Goal: Task Accomplishment & Management: Manage account settings

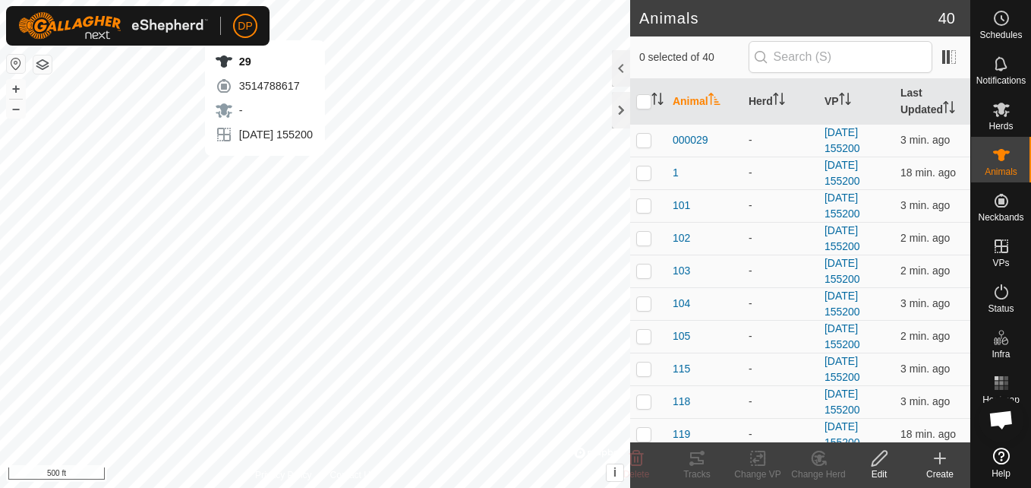
scroll to position [863, 0]
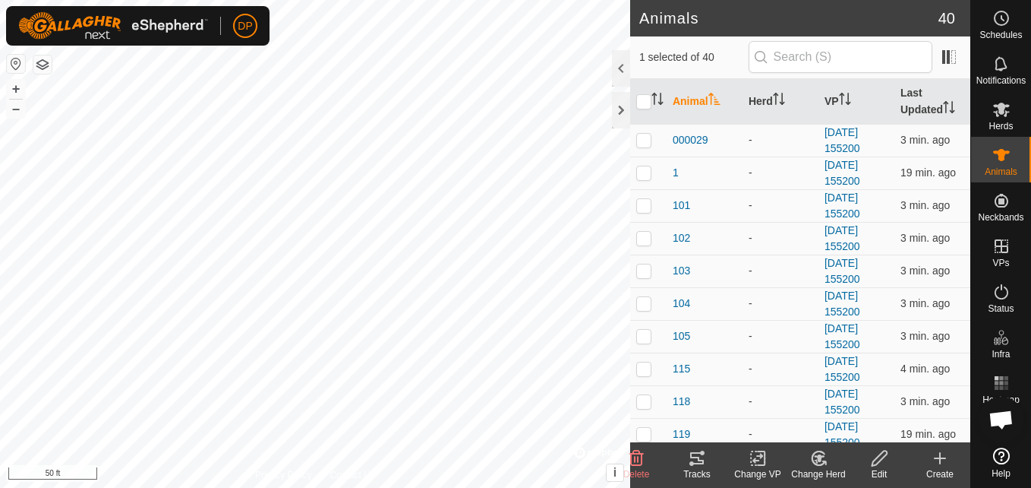
click at [696, 461] on icon at bounding box center [697, 458] width 18 height 18
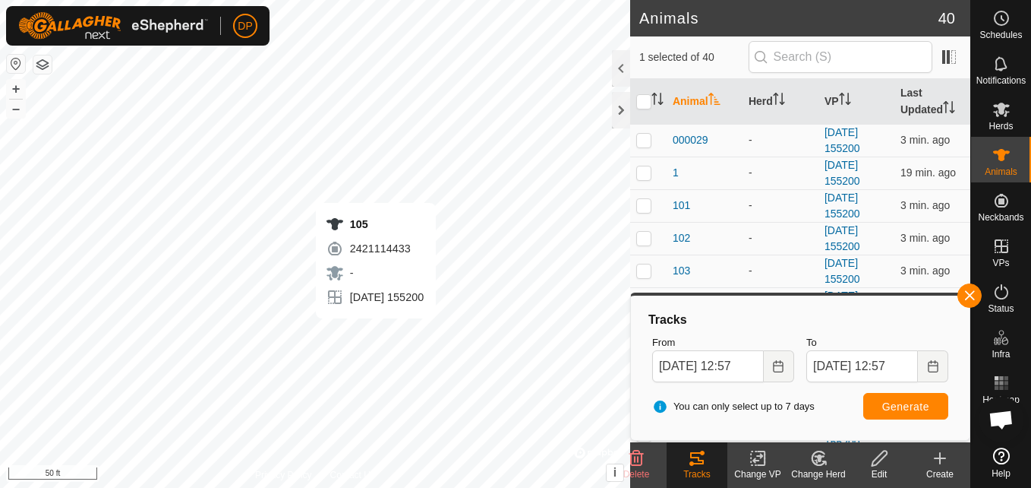
checkbox input "true"
checkbox input "false"
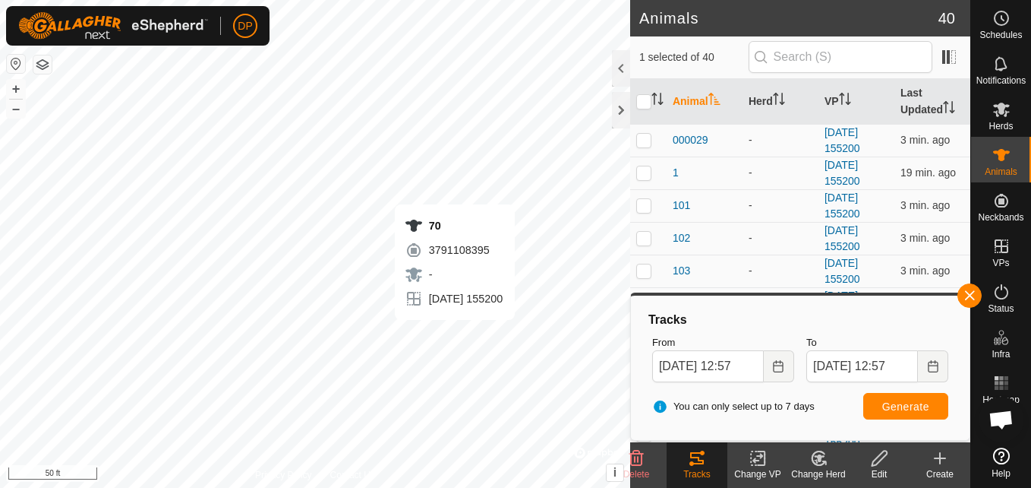
checkbox input "false"
checkbox input "true"
checkbox input "false"
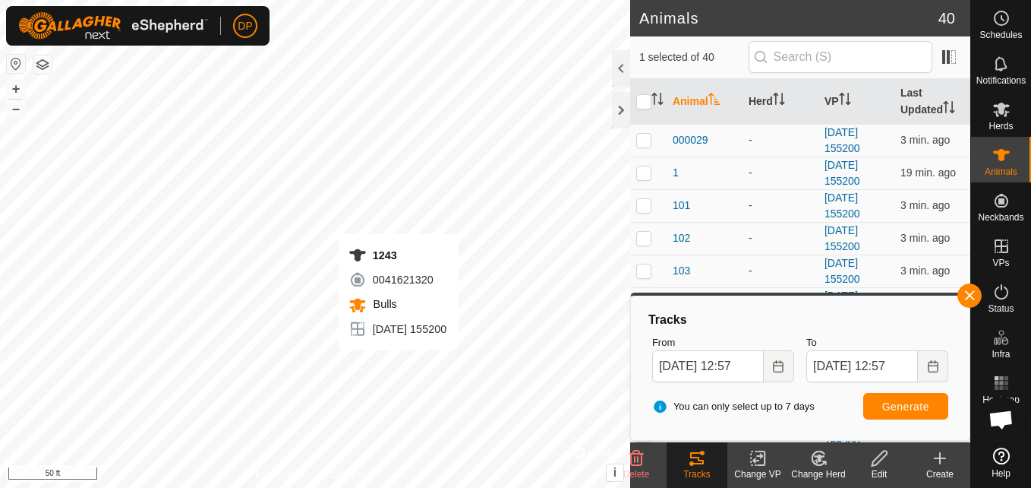
checkbox input "true"
checkbox input "false"
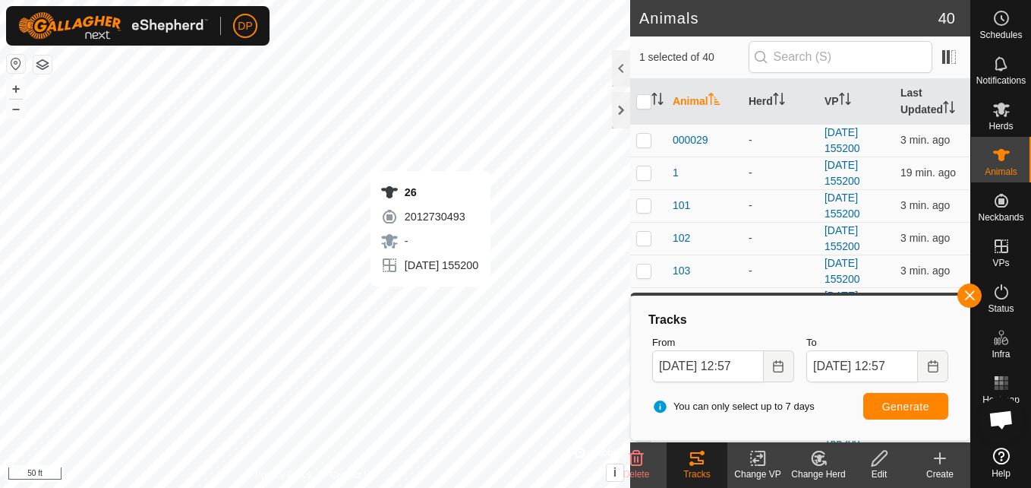
checkbox input "false"
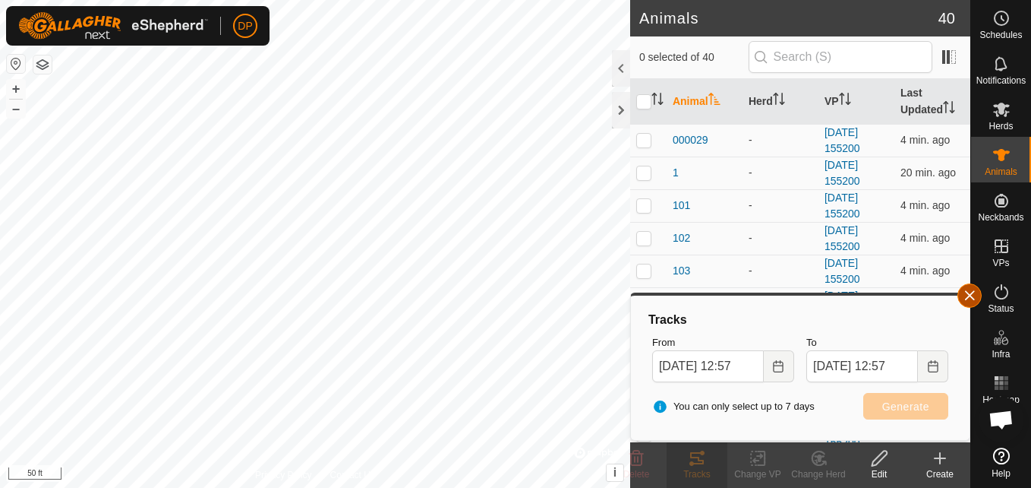
click at [971, 296] on button "button" at bounding box center [970, 295] width 24 height 24
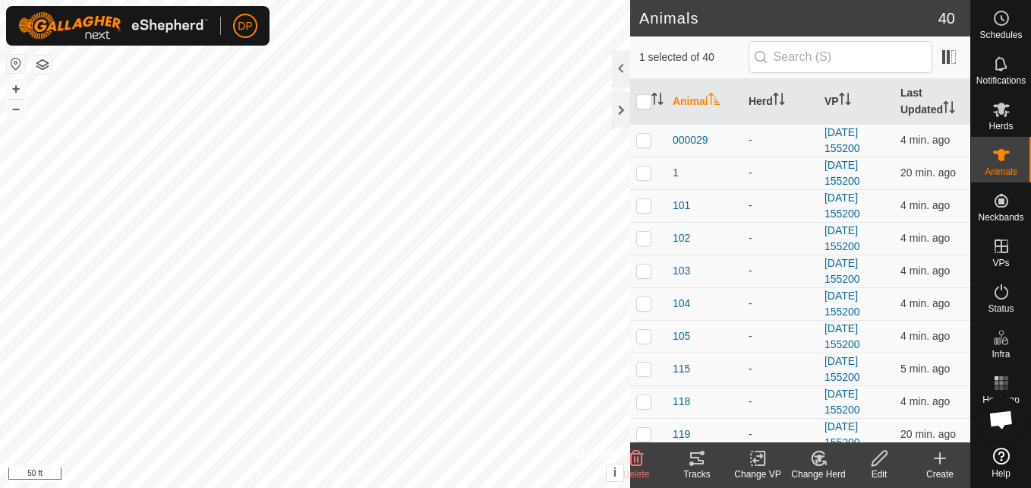
click at [699, 454] on icon at bounding box center [697, 458] width 18 height 18
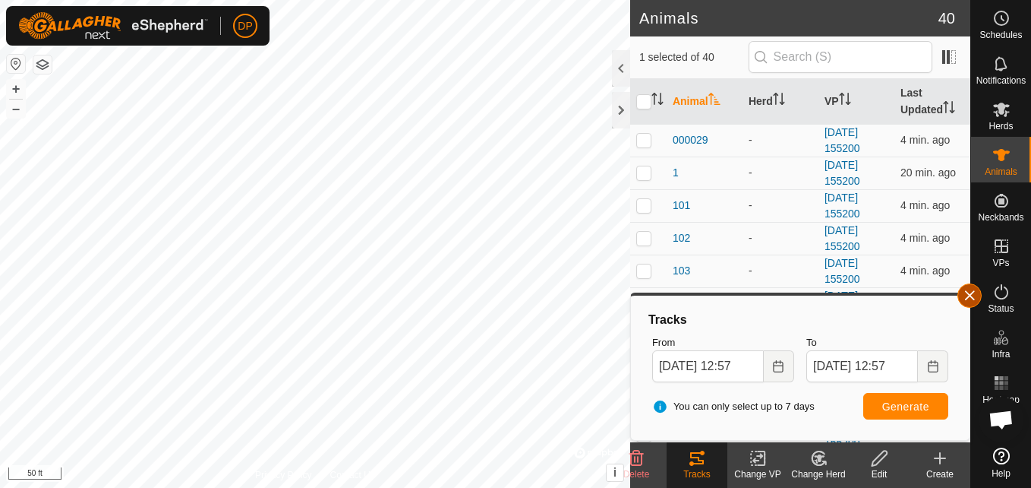
click at [963, 291] on button "button" at bounding box center [970, 295] width 24 height 24
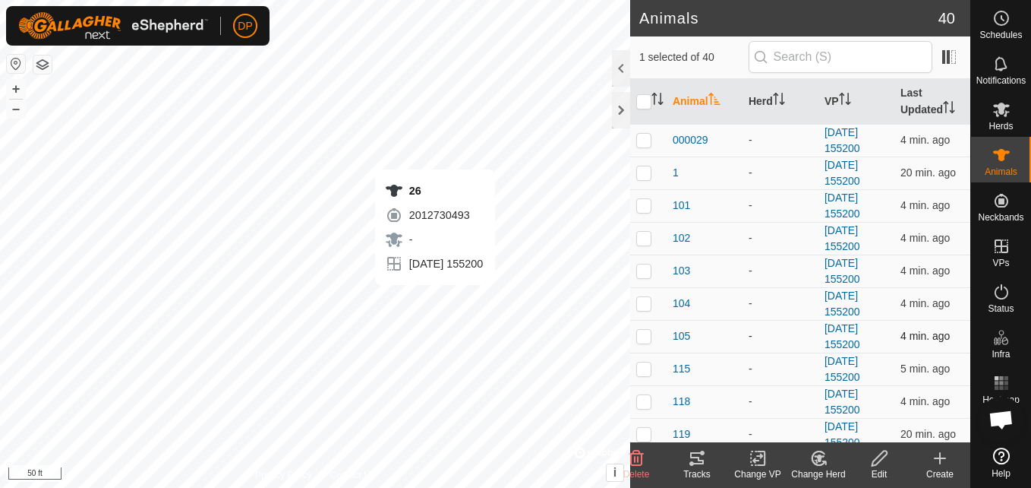
checkbox input "false"
